Goal: Navigation & Orientation: Find specific page/section

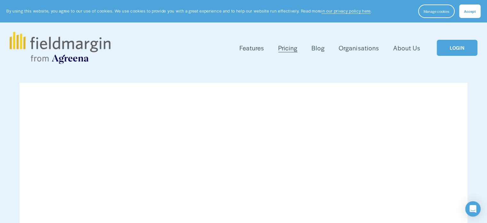
click at [456, 48] on link "LOGIN" at bounding box center [457, 48] width 40 height 16
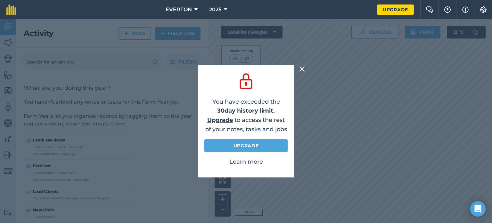
click at [302, 73] on div "You have exceeded the 30 day history limit. Upgrade to access the rest of your …" at bounding box center [246, 120] width 492 height 203
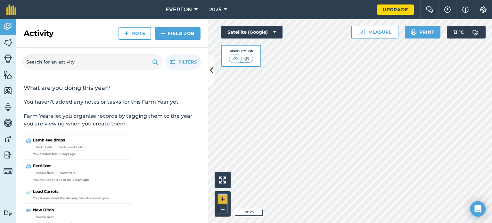
click at [222, 198] on button "+" at bounding box center [223, 199] width 10 height 10
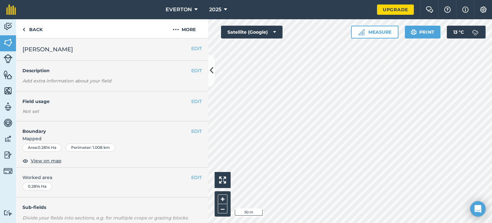
click at [143, 78] on div "EDIT Description Add extra information about your field" at bounding box center [112, 76] width 192 height 31
click at [191, 73] on button "EDIT" at bounding box center [196, 70] width 11 height 7
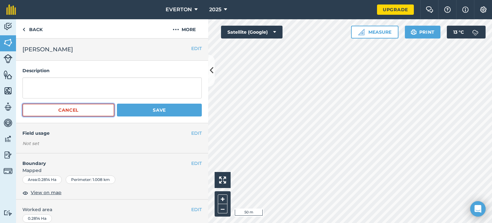
click at [78, 109] on button "Cancel" at bounding box center [68, 109] width 92 height 13
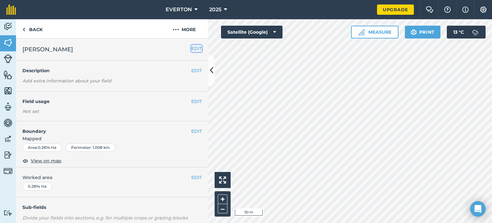
click at [194, 49] on button "EDIT" at bounding box center [196, 48] width 11 height 7
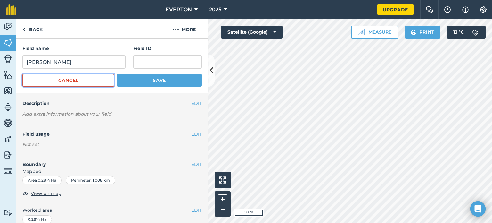
click at [85, 78] on button "Cancel" at bounding box center [68, 80] width 92 height 13
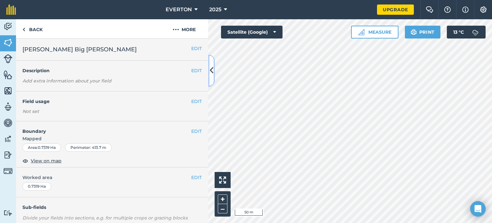
click at [214, 69] on button at bounding box center [211, 70] width 6 height 32
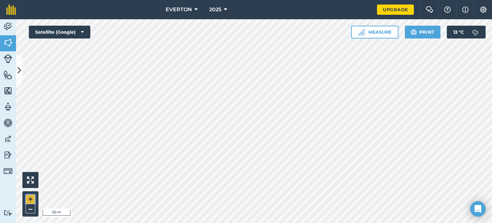
click at [32, 200] on button "+" at bounding box center [31, 199] width 10 height 10
click at [7, 88] on img at bounding box center [8, 91] width 9 height 10
click at [7, 108] on img at bounding box center [8, 107] width 9 height 10
click at [4, 40] on img at bounding box center [8, 43] width 9 height 10
click at [33, 209] on button "–" at bounding box center [31, 208] width 10 height 9
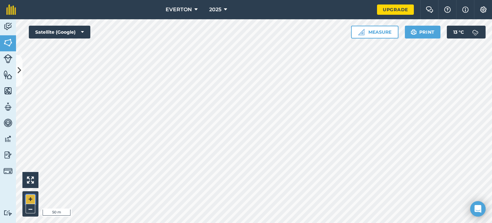
click at [32, 198] on button "+" at bounding box center [31, 199] width 10 height 10
click at [9, 40] on img at bounding box center [8, 43] width 9 height 10
click at [30, 210] on button "–" at bounding box center [31, 208] width 10 height 9
click at [30, 197] on button "+" at bounding box center [31, 199] width 10 height 10
click at [30, 208] on button "–" at bounding box center [31, 208] width 10 height 9
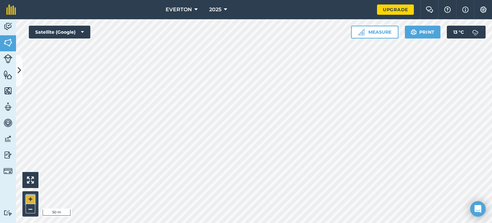
click at [31, 200] on button "+" at bounding box center [31, 199] width 10 height 10
